Goal: Information Seeking & Learning: Check status

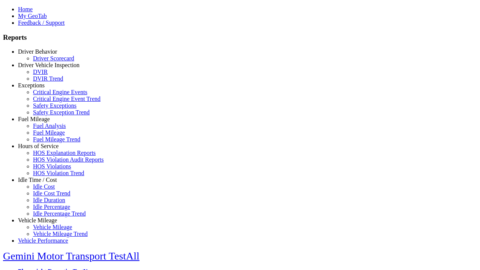
click at [43, 183] on link "Idle Time / Cost" at bounding box center [37, 179] width 39 height 6
click at [49, 196] on link "Idle Cost Trend" at bounding box center [51, 193] width 37 height 6
type input "*********"
